Goal: Task Accomplishment & Management: Complete application form

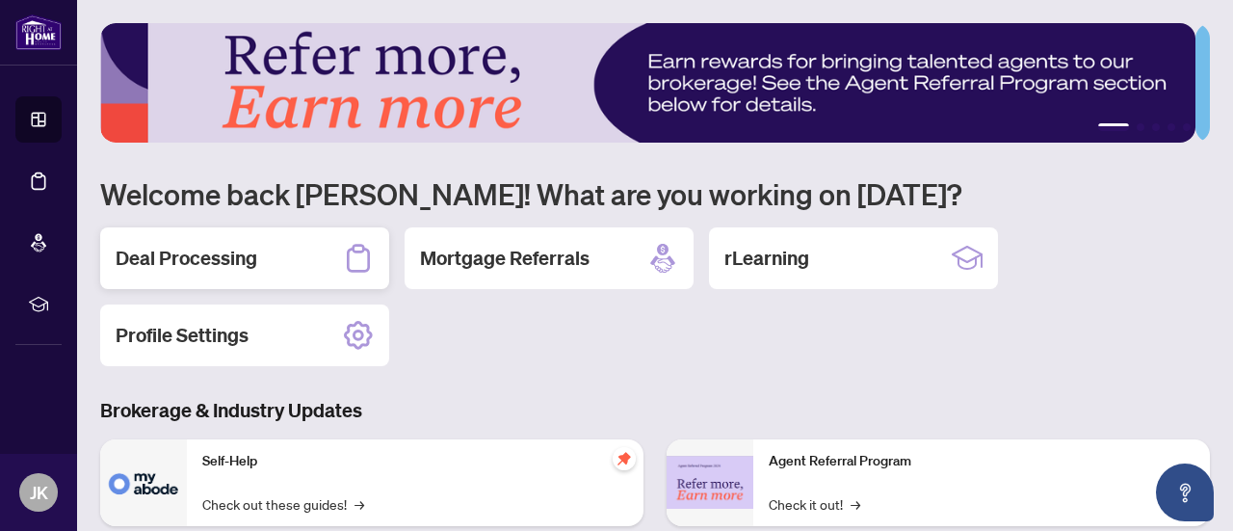
click at [184, 258] on h2 "Deal Processing" at bounding box center [187, 258] width 142 height 27
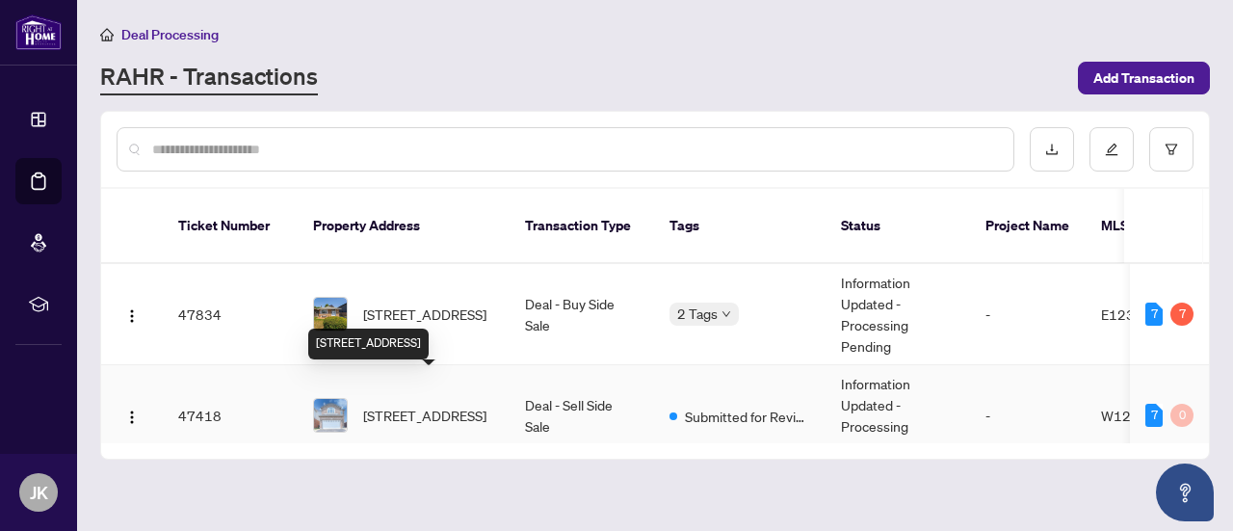
click at [408, 404] on span "[STREET_ADDRESS]" at bounding box center [424, 414] width 123 height 21
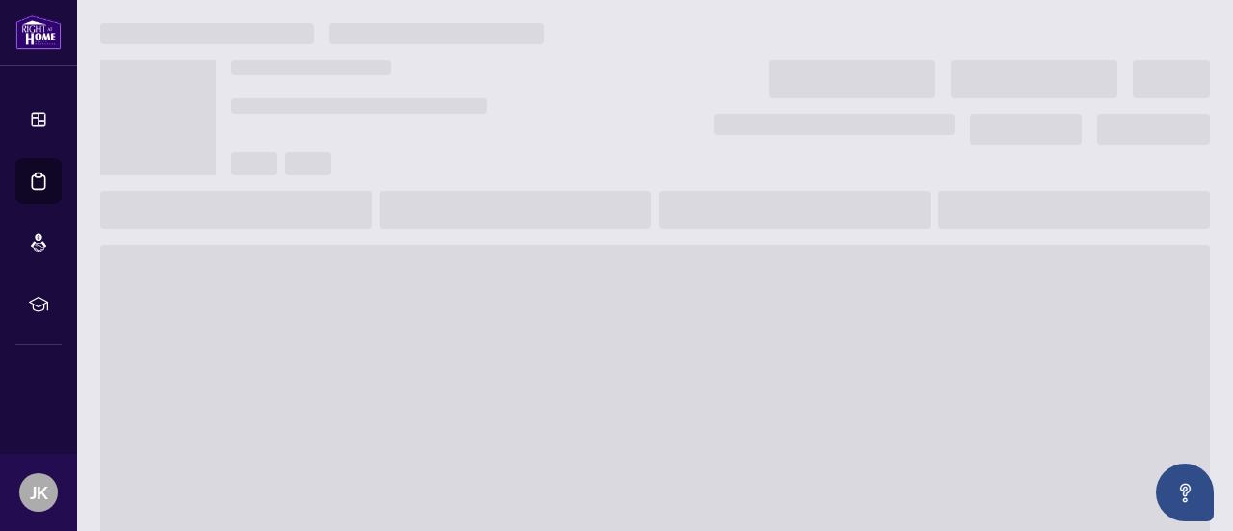
click at [408, 378] on main at bounding box center [655, 265] width 1156 height 531
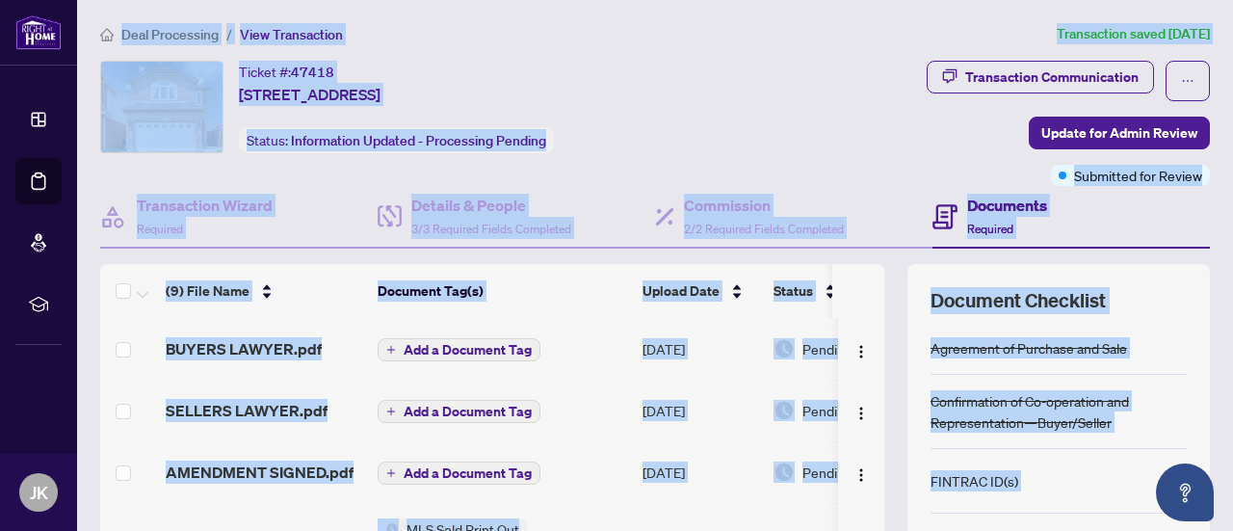
click at [715, 409] on td "[DATE]" at bounding box center [700, 410] width 131 height 62
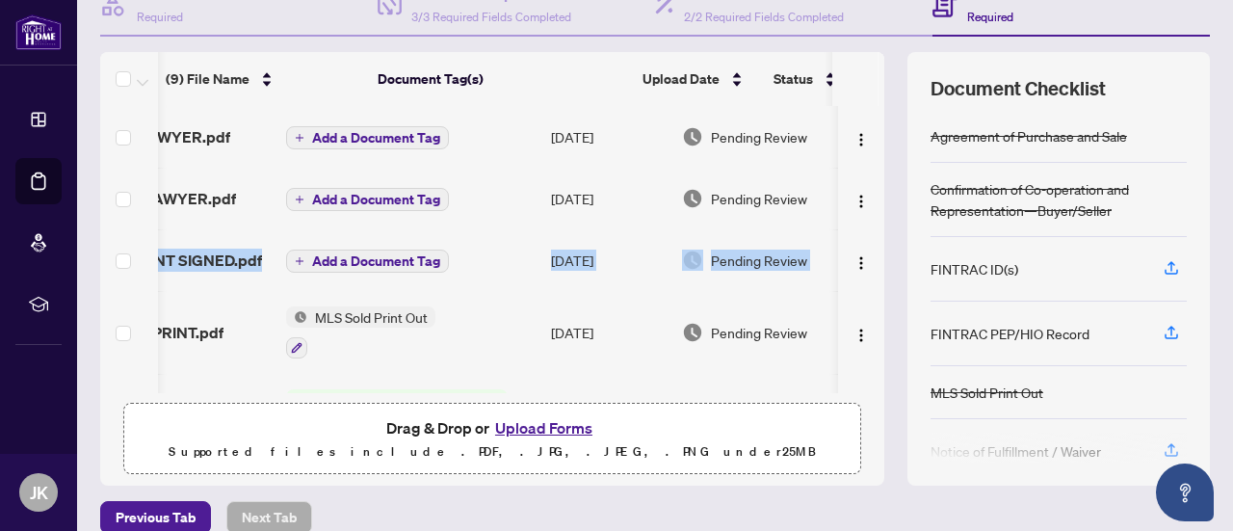
scroll to position [0, 112]
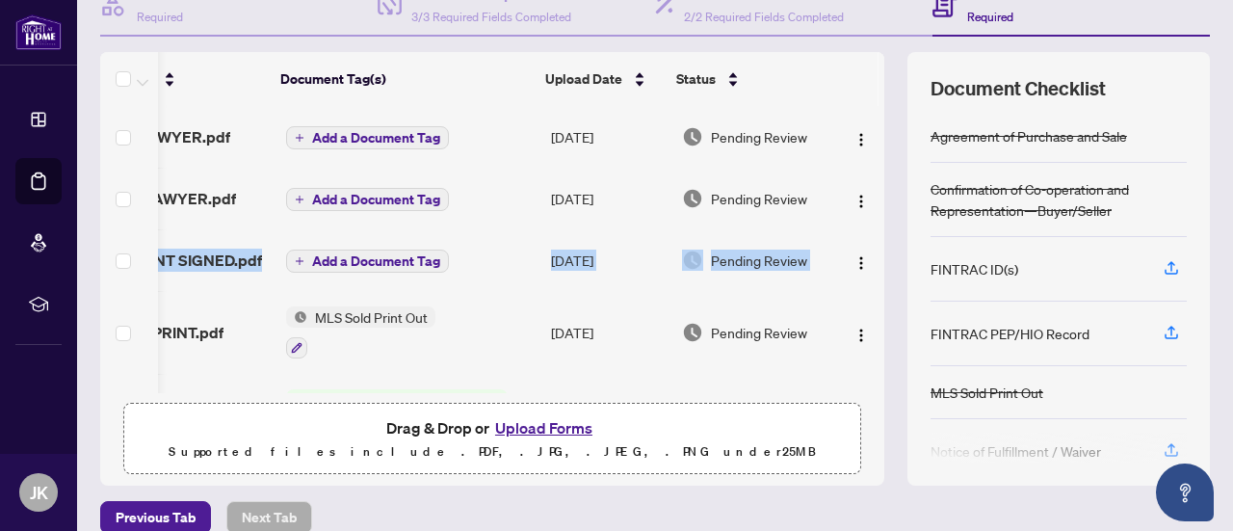
click at [860, 217] on td at bounding box center [861, 199] width 46 height 62
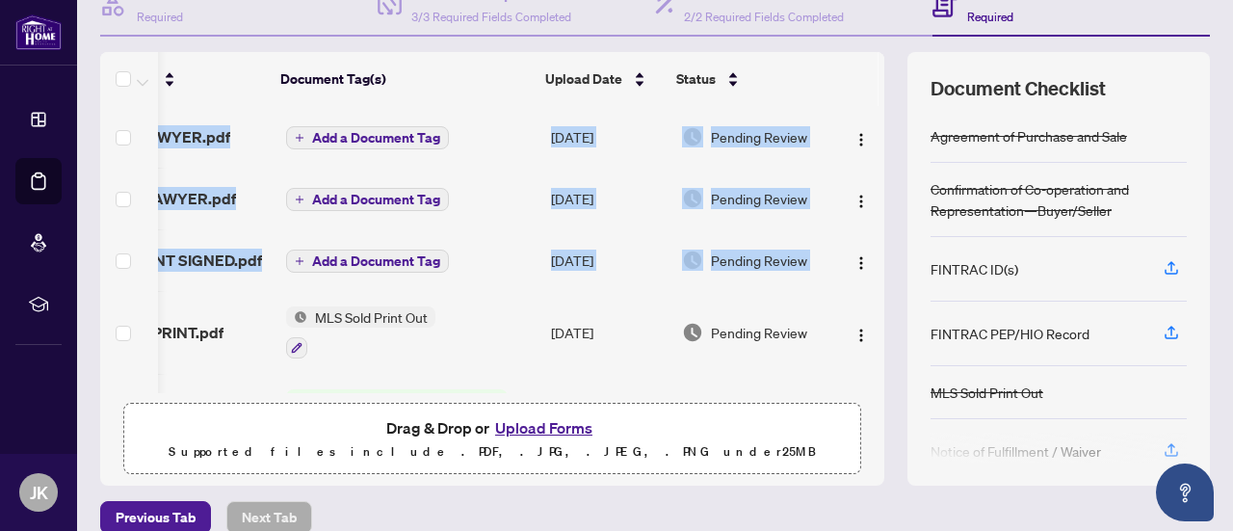
drag, startPoint x: 869, startPoint y: 197, endPoint x: 861, endPoint y: 252, distance: 55.4
click at [861, 252] on div "(9) File Name Document Tag(s) Upload Date Status BUYERS LAWYER.pdf Add a Docume…" at bounding box center [654, 268] width 1109 height 433
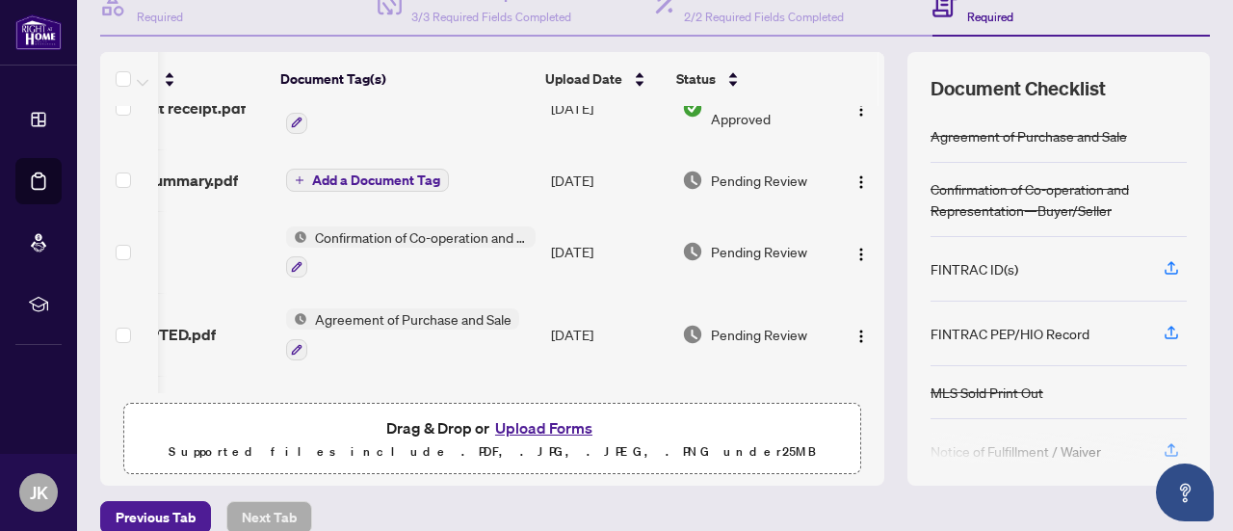
scroll to position [304, 112]
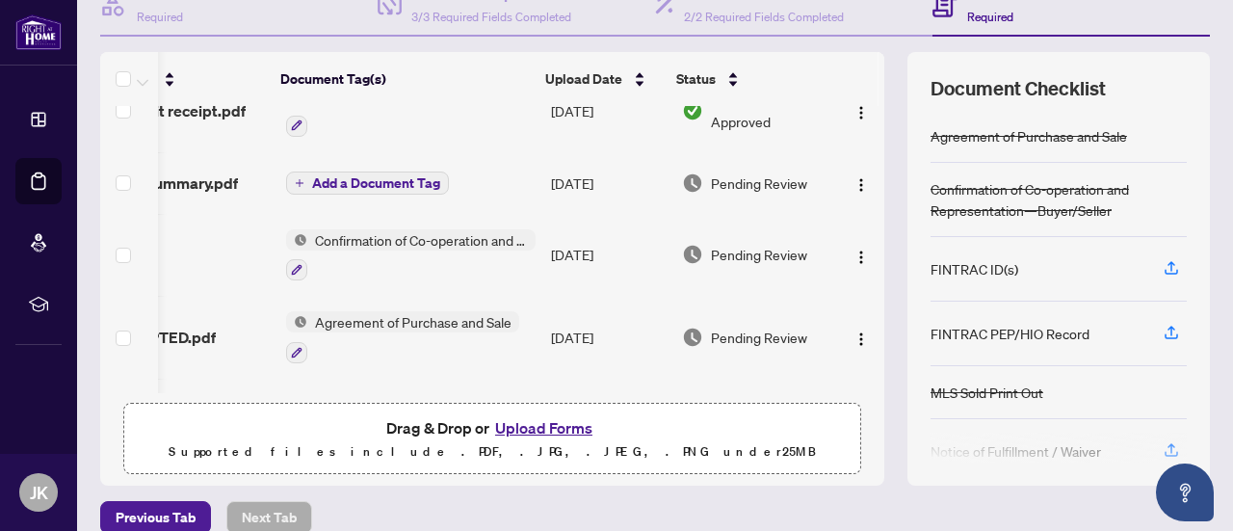
click at [857, 456] on div "(9) File Name Document Tag(s) Upload Date Status BUYERS LAWYER.pdf Add a Docume…" at bounding box center [492, 268] width 784 height 433
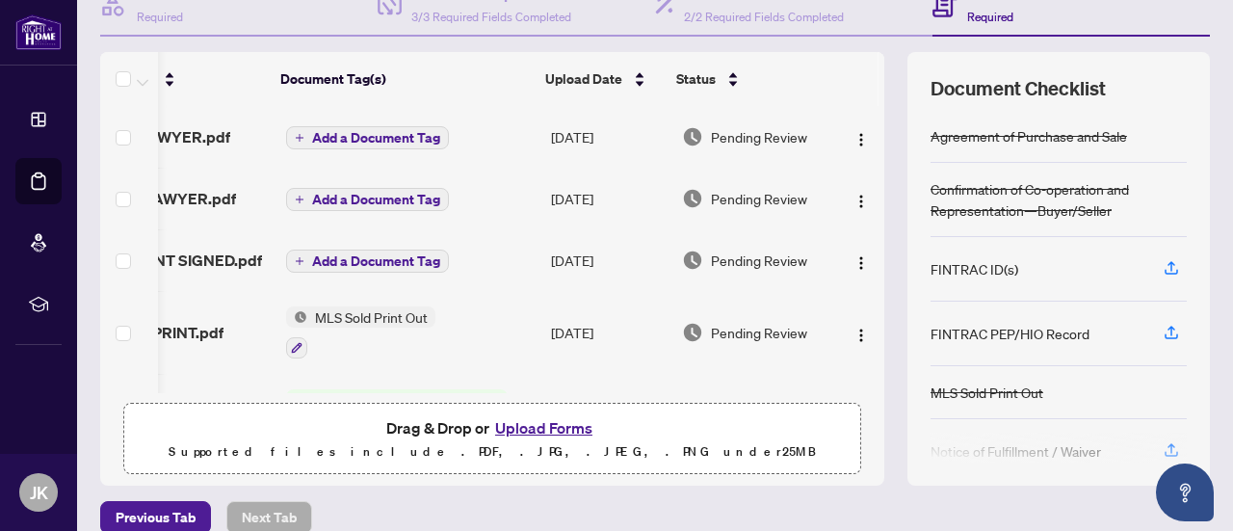
scroll to position [302, 0]
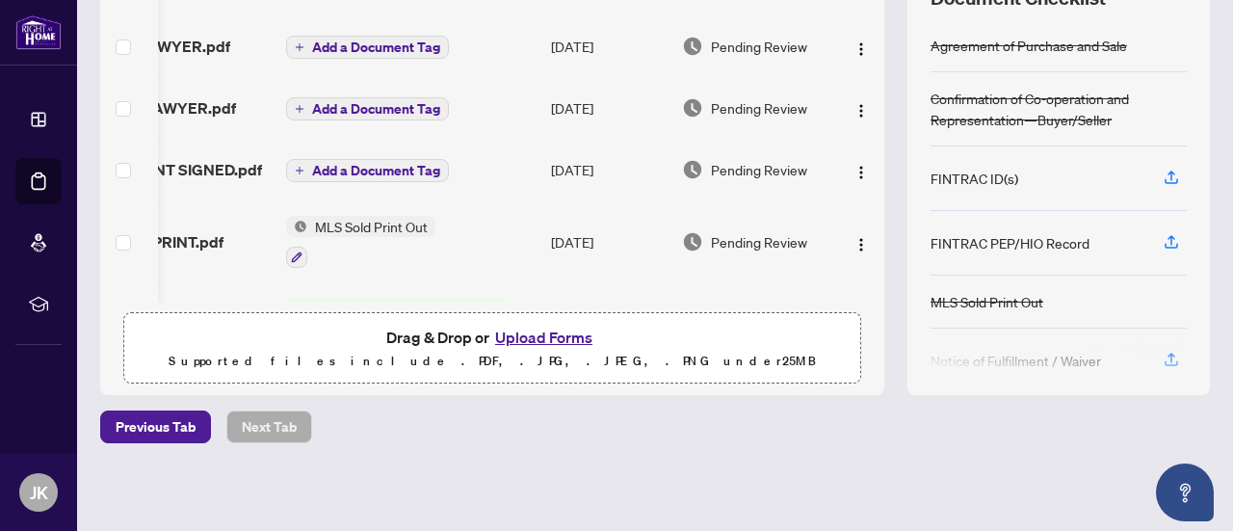
click at [664, 481] on div "Deal Processing / View Transaction Transaction saved [DATE] Ticket #: 47418 [ST…" at bounding box center [654, 116] width 1125 height 790
click at [542, 338] on button "Upload Forms" at bounding box center [543, 337] width 109 height 25
click at [537, 336] on button "Upload Forms" at bounding box center [543, 337] width 109 height 25
click at [533, 339] on button "Upload Forms" at bounding box center [543, 337] width 109 height 25
click at [546, 334] on button "Upload Forms" at bounding box center [543, 337] width 109 height 25
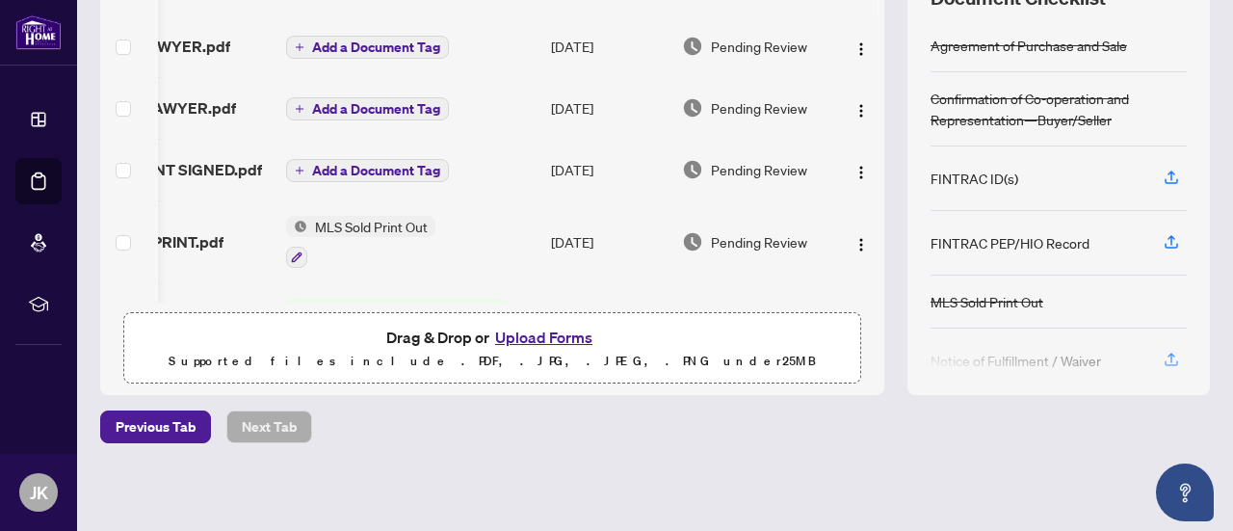
click at [519, 333] on button "Upload Forms" at bounding box center [543, 337] width 109 height 25
click at [522, 332] on button "Upload Forms" at bounding box center [543, 337] width 109 height 25
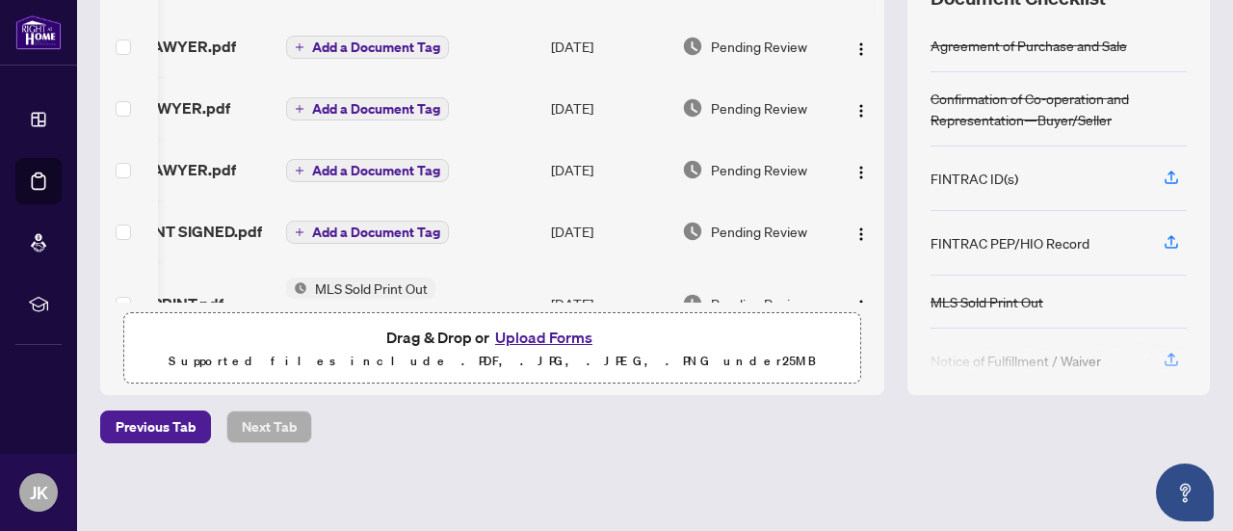
click at [532, 338] on button "Upload Forms" at bounding box center [543, 337] width 109 height 25
click at [549, 334] on button "Upload Forms" at bounding box center [543, 337] width 109 height 25
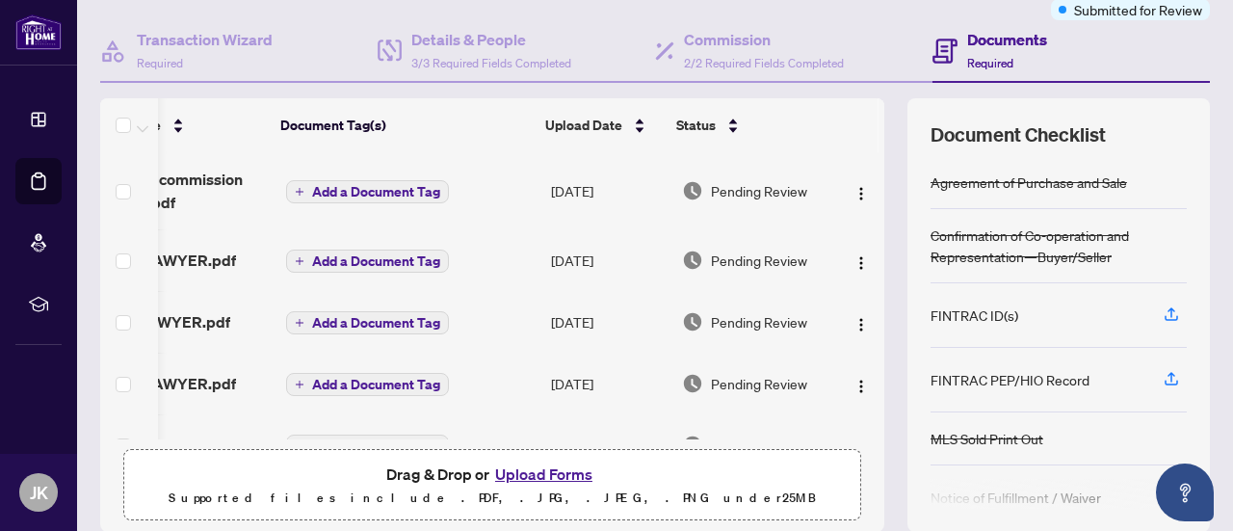
scroll to position [0, 0]
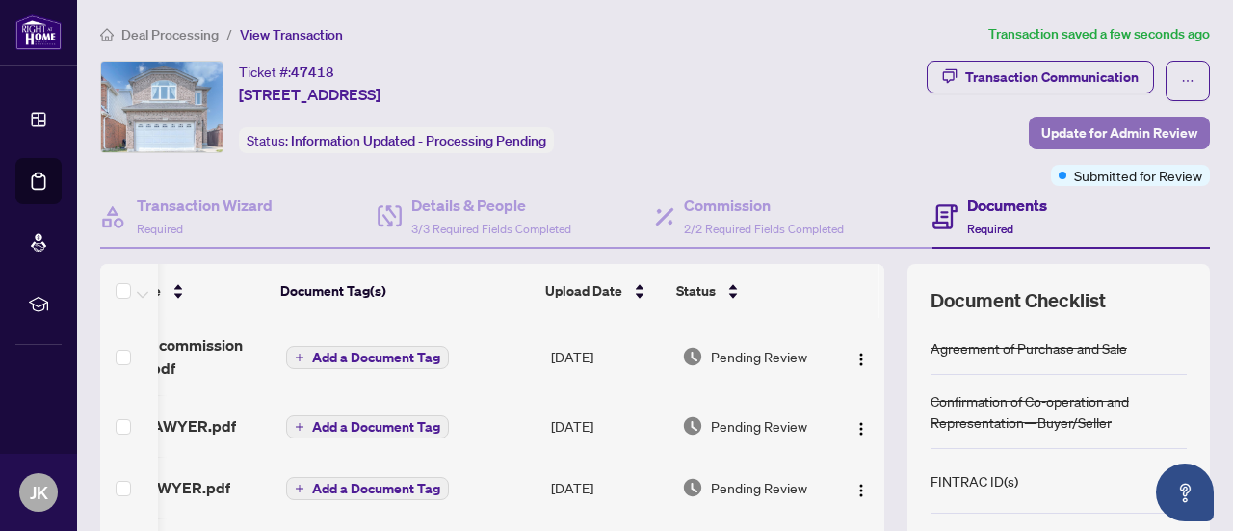
click at [1105, 127] on span "Update for Admin Review" at bounding box center [1119, 132] width 156 height 31
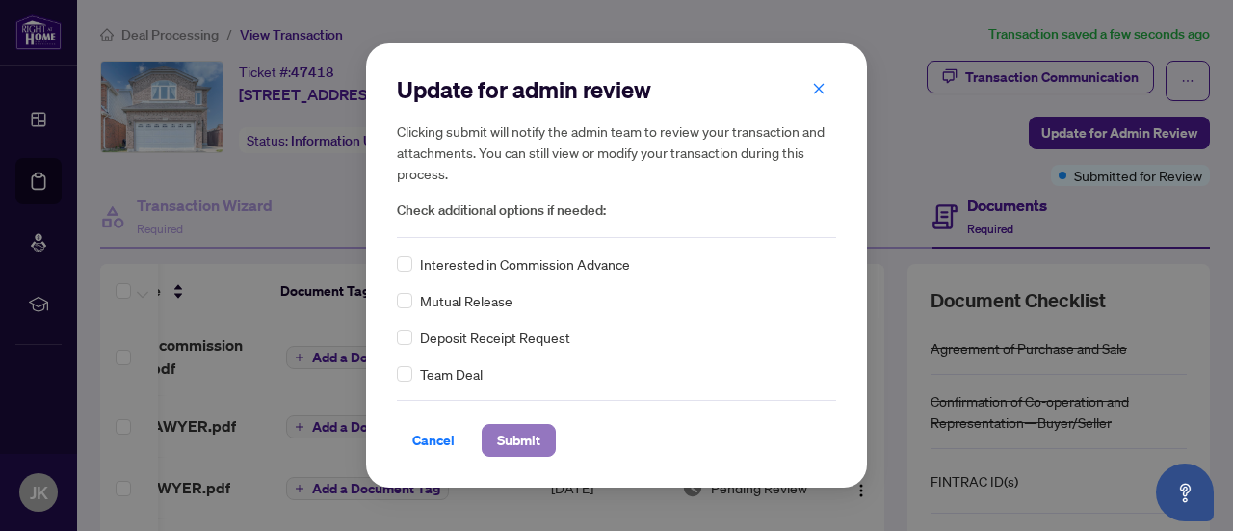
click at [518, 448] on span "Submit" at bounding box center [518, 440] width 43 height 31
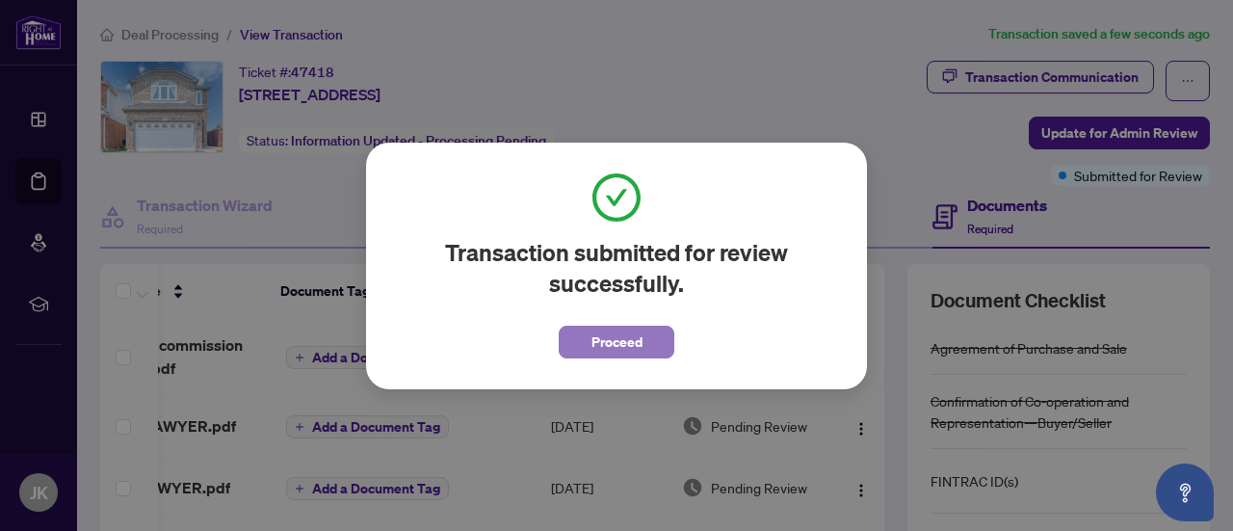
click at [623, 342] on span "Proceed" at bounding box center [616, 341] width 51 height 31
